Goal: Check status: Check status

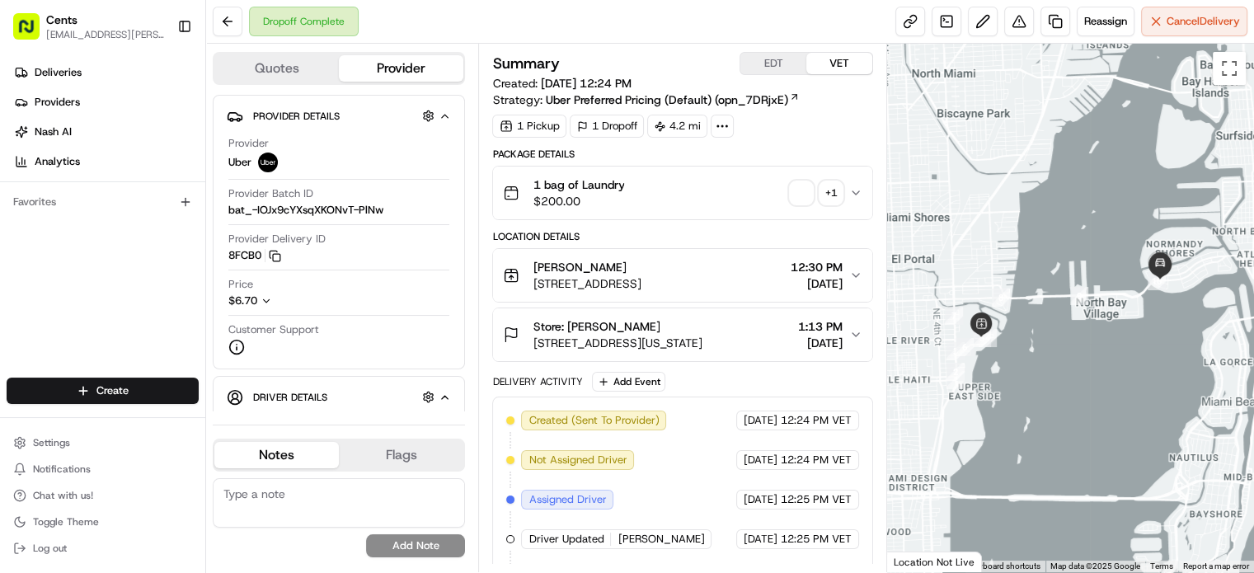
click at [789, 194] on div "1 bag of Laundry $200.00 + 1" at bounding box center [676, 192] width 346 height 33
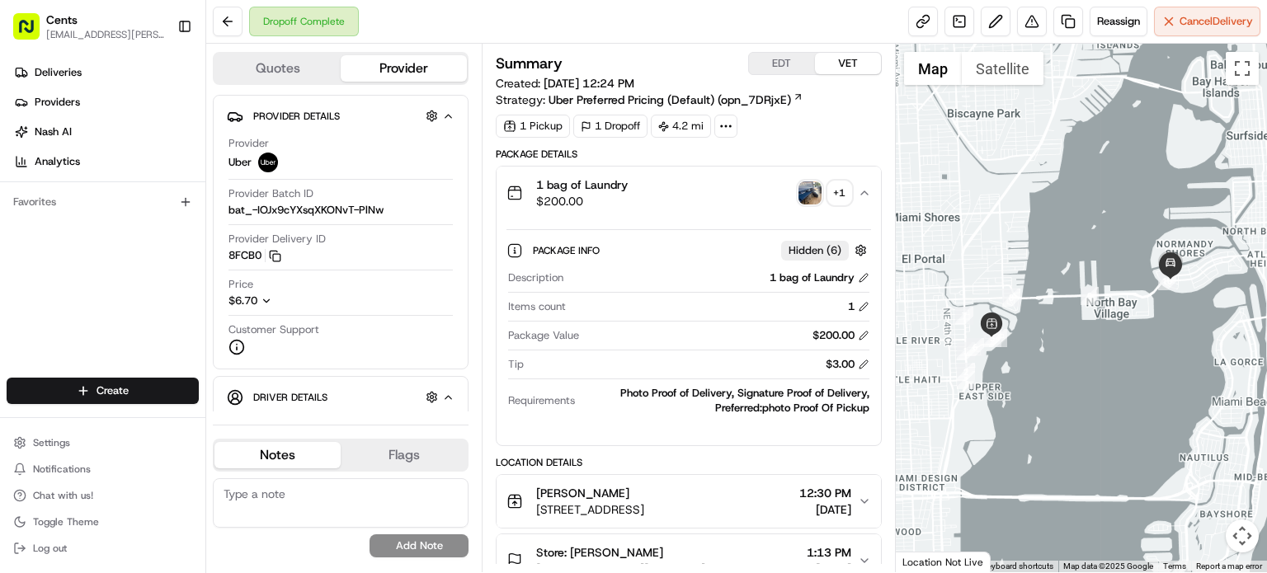
click at [806, 194] on img "button" at bounding box center [809, 192] width 23 height 23
